Goal: Task Accomplishment & Management: Manage account settings

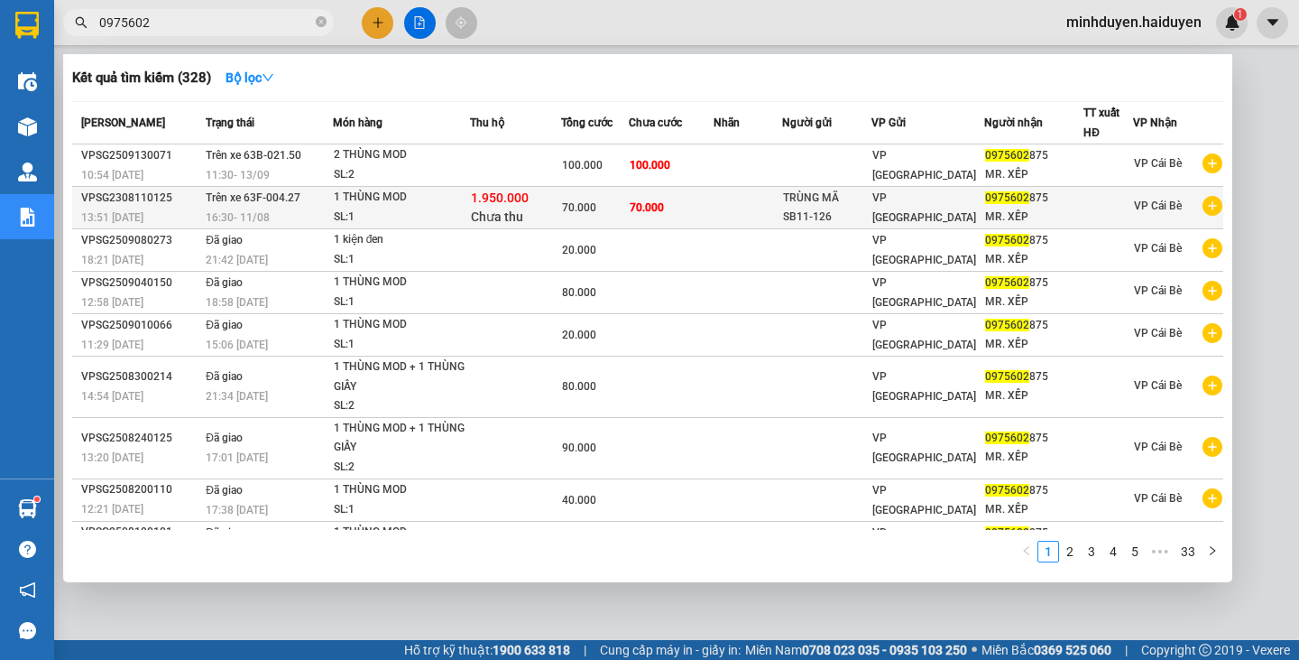
type input "0975602"
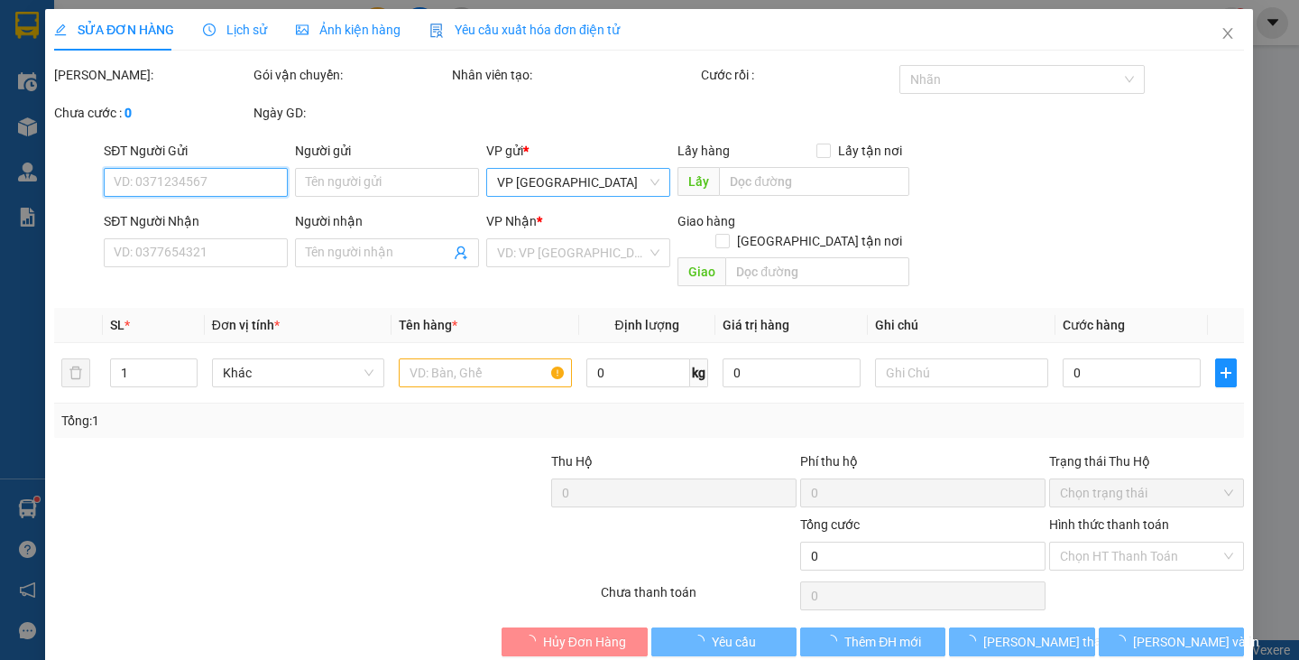
type input "TRÙNG MÃ SB11-126"
type input "0975602875"
type input "MR. XẾP"
type input "70.000"
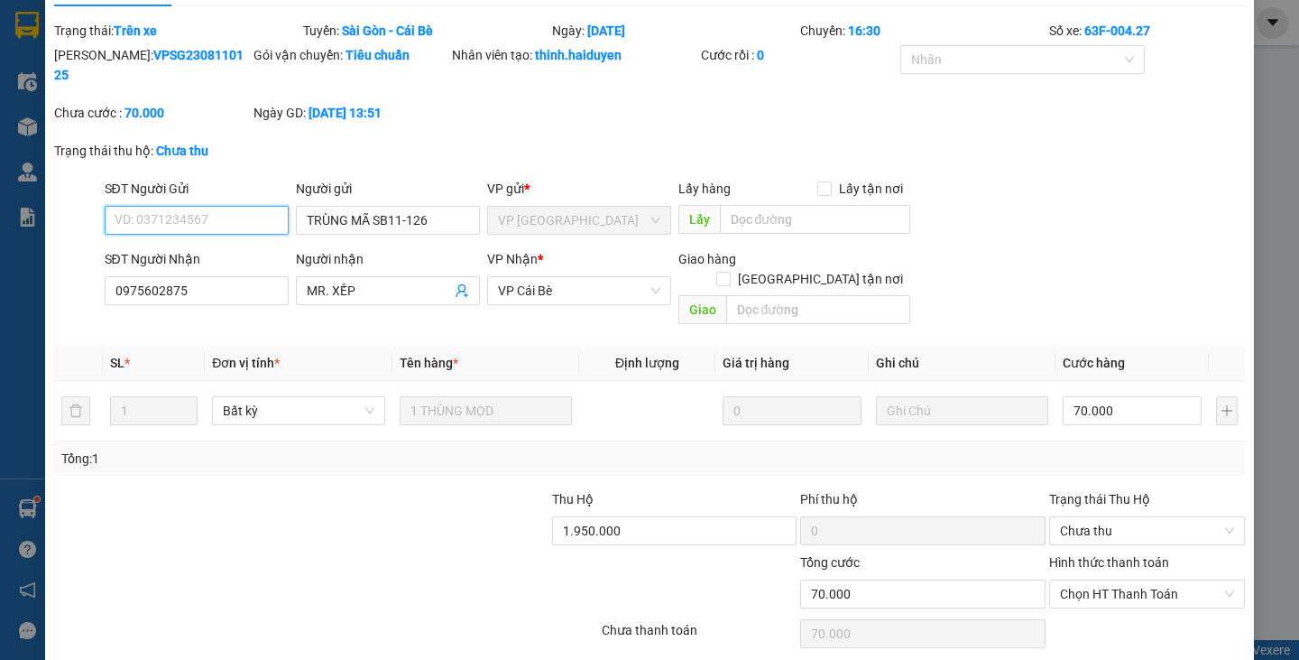
scroll to position [73, 0]
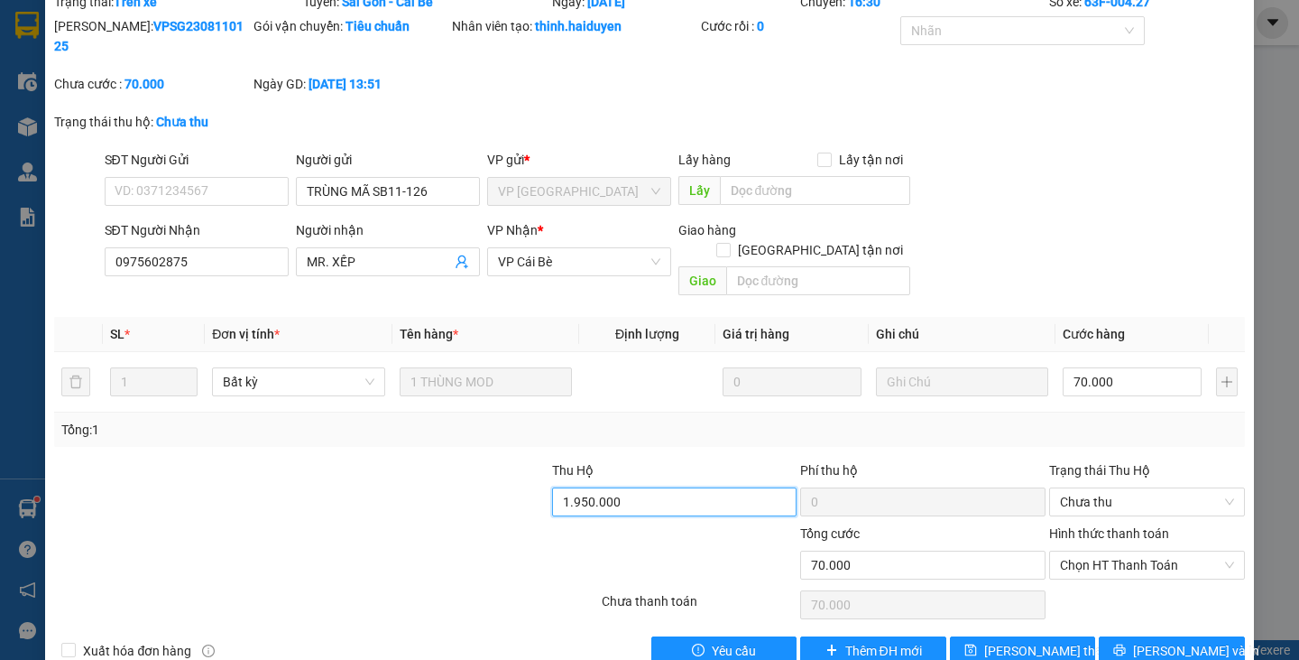
click at [644, 487] on input "1.950.000" at bounding box center [674, 501] width 245 height 29
type input "0"
click at [999, 641] on span "[PERSON_NAME] thay đổi" at bounding box center [1057, 651] width 144 height 20
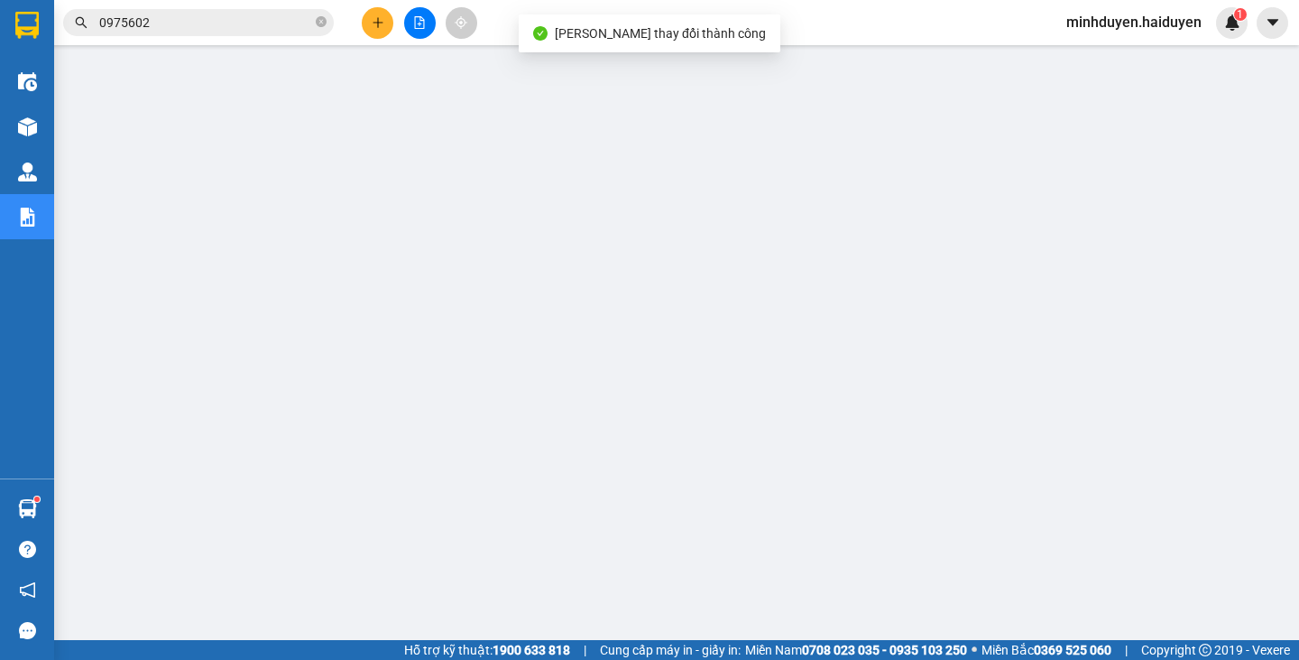
click at [153, 23] on input "0975602" at bounding box center [205, 23] width 213 height 20
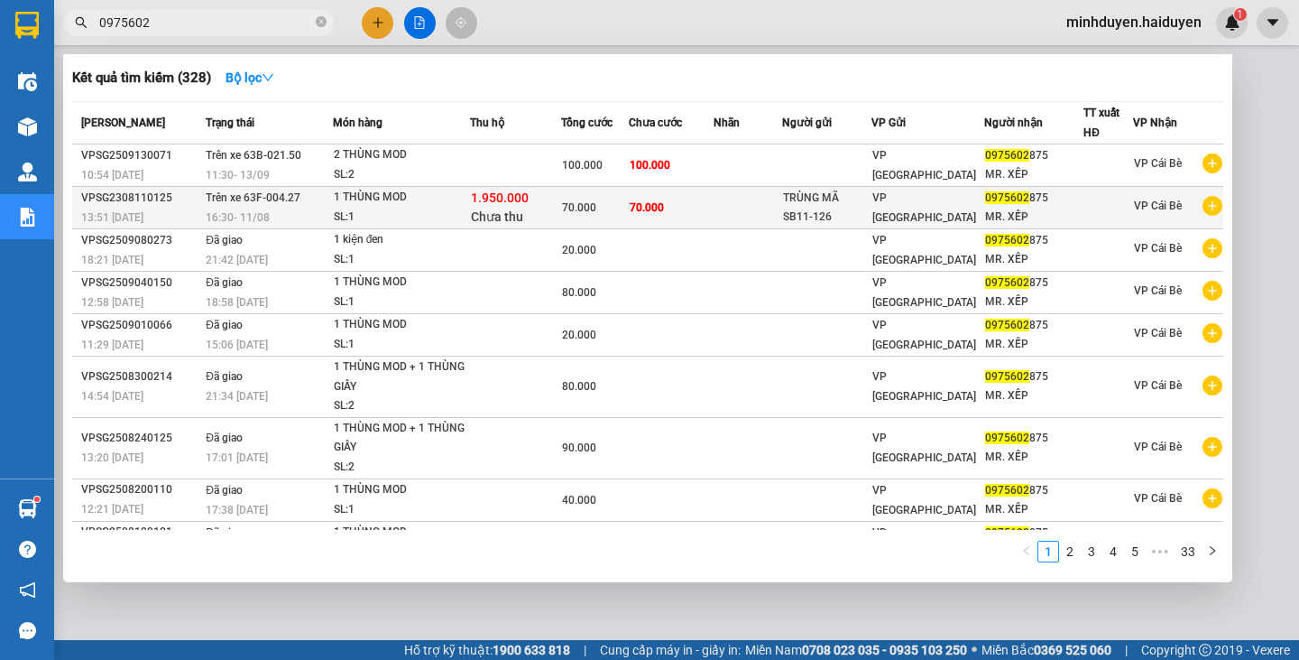
click at [411, 202] on div "1 THÙNG MOD" at bounding box center [401, 198] width 135 height 20
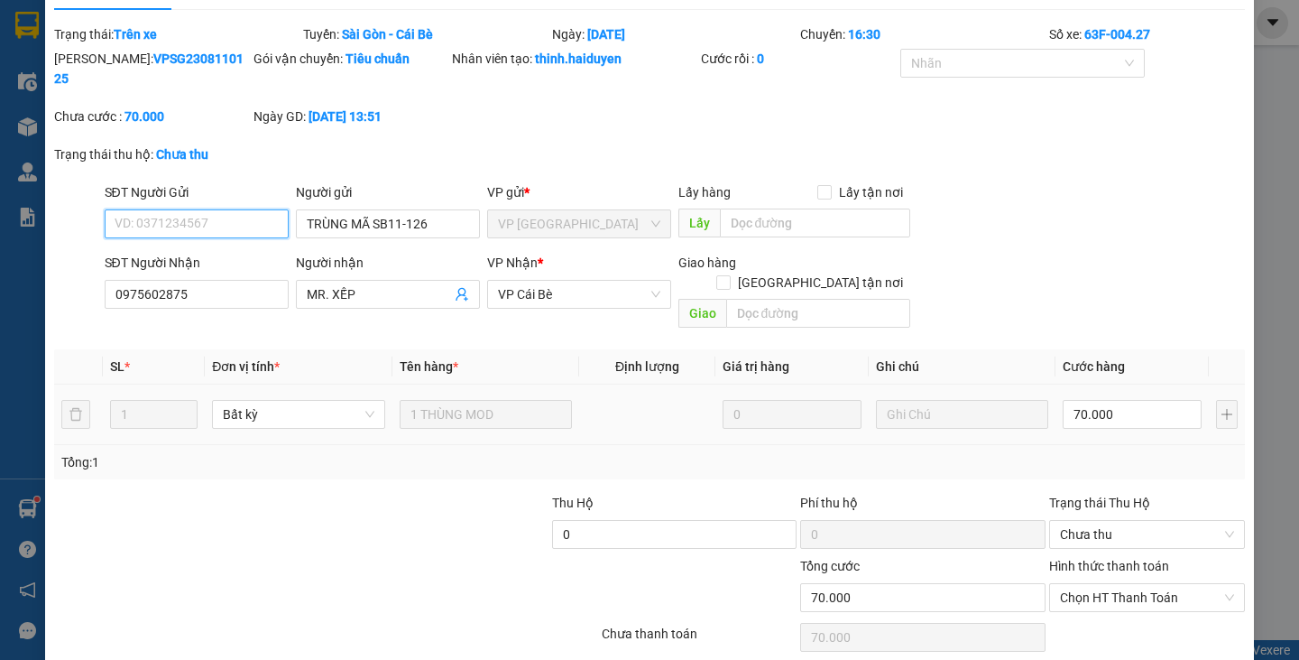
scroll to position [73, 0]
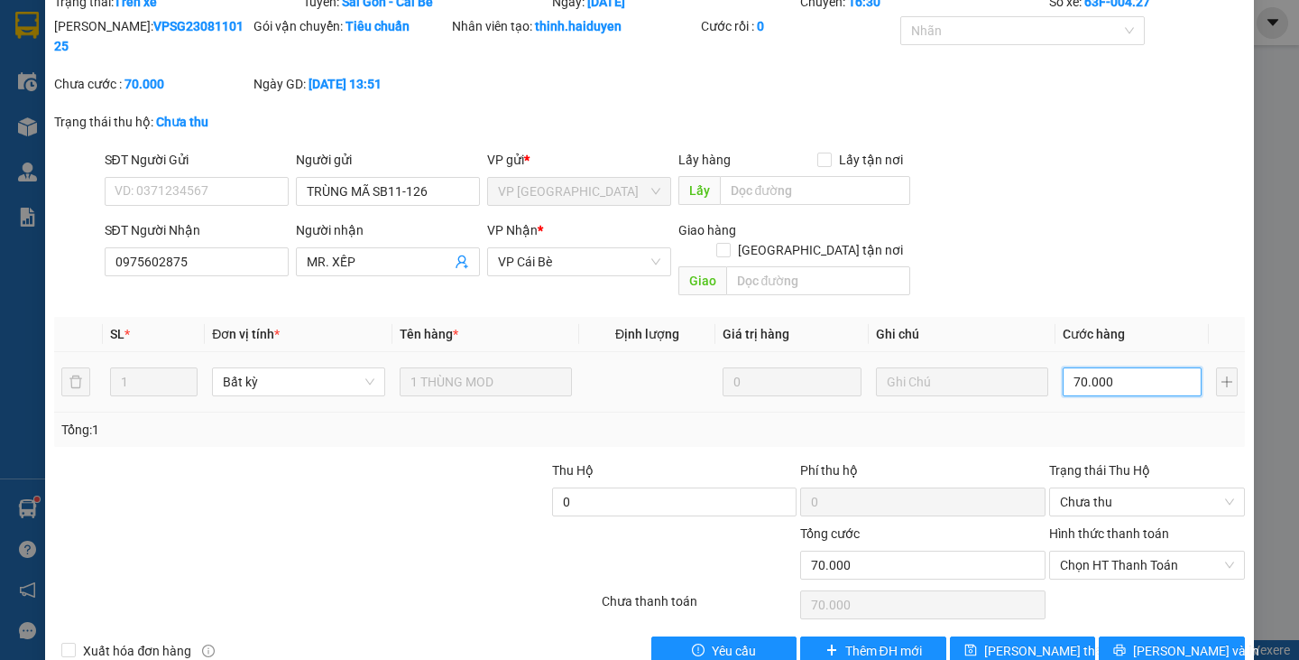
click at [1120, 367] on input "70.000" at bounding box center [1132, 381] width 139 height 29
type input "0"
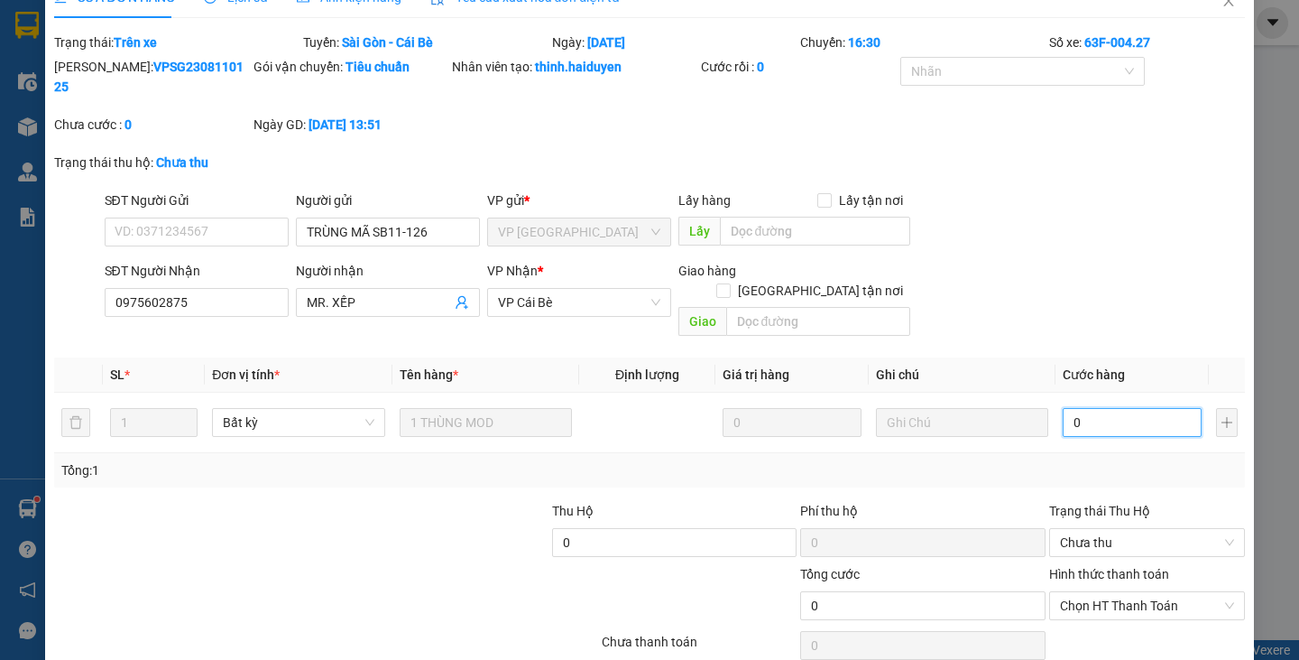
scroll to position [0, 0]
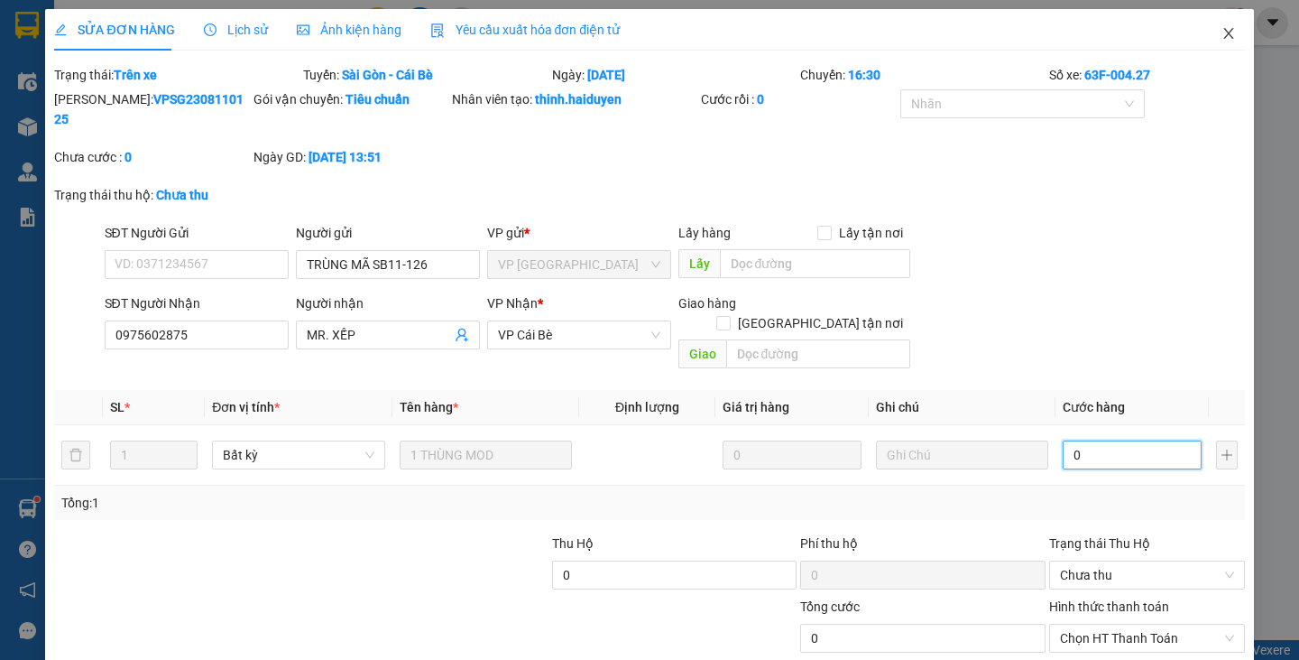
type input "0"
click at [1222, 29] on icon "close" at bounding box center [1229, 33] width 14 height 14
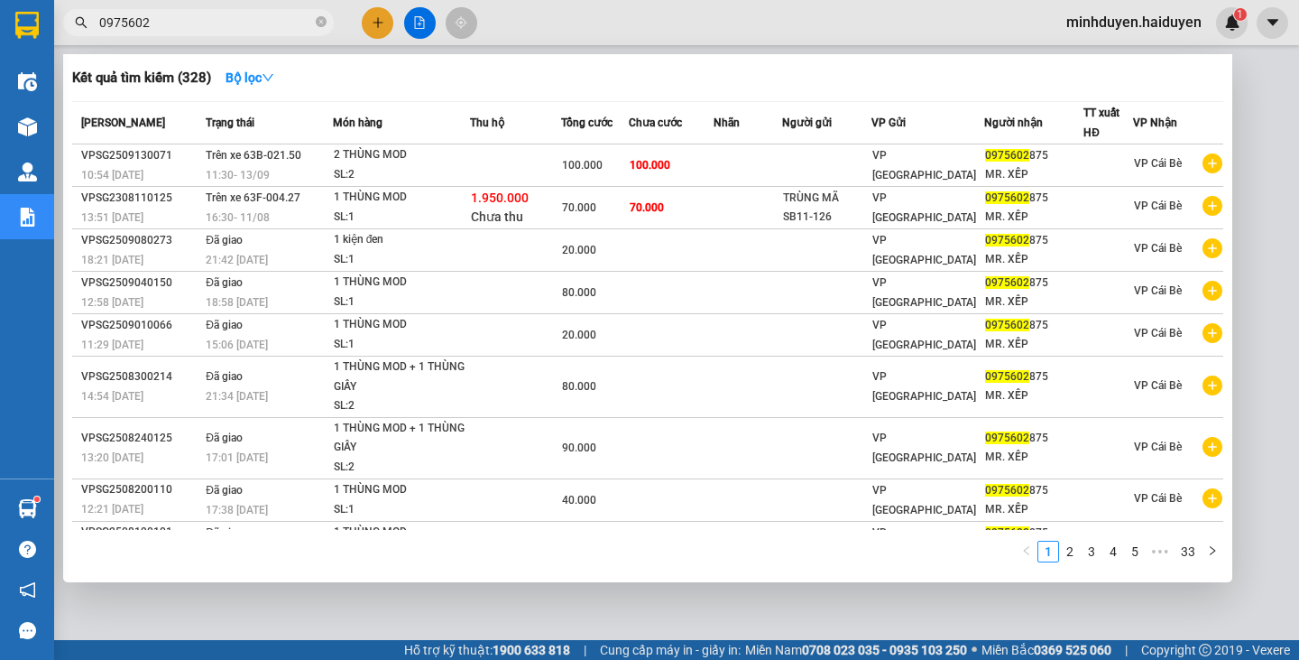
click at [181, 10] on span "0975602" at bounding box center [198, 22] width 271 height 27
click at [418, 27] on div at bounding box center [649, 330] width 1299 height 660
click at [167, 20] on input "0975602" at bounding box center [205, 23] width 213 height 20
